Goal: Task Accomplishment & Management: Manage account settings

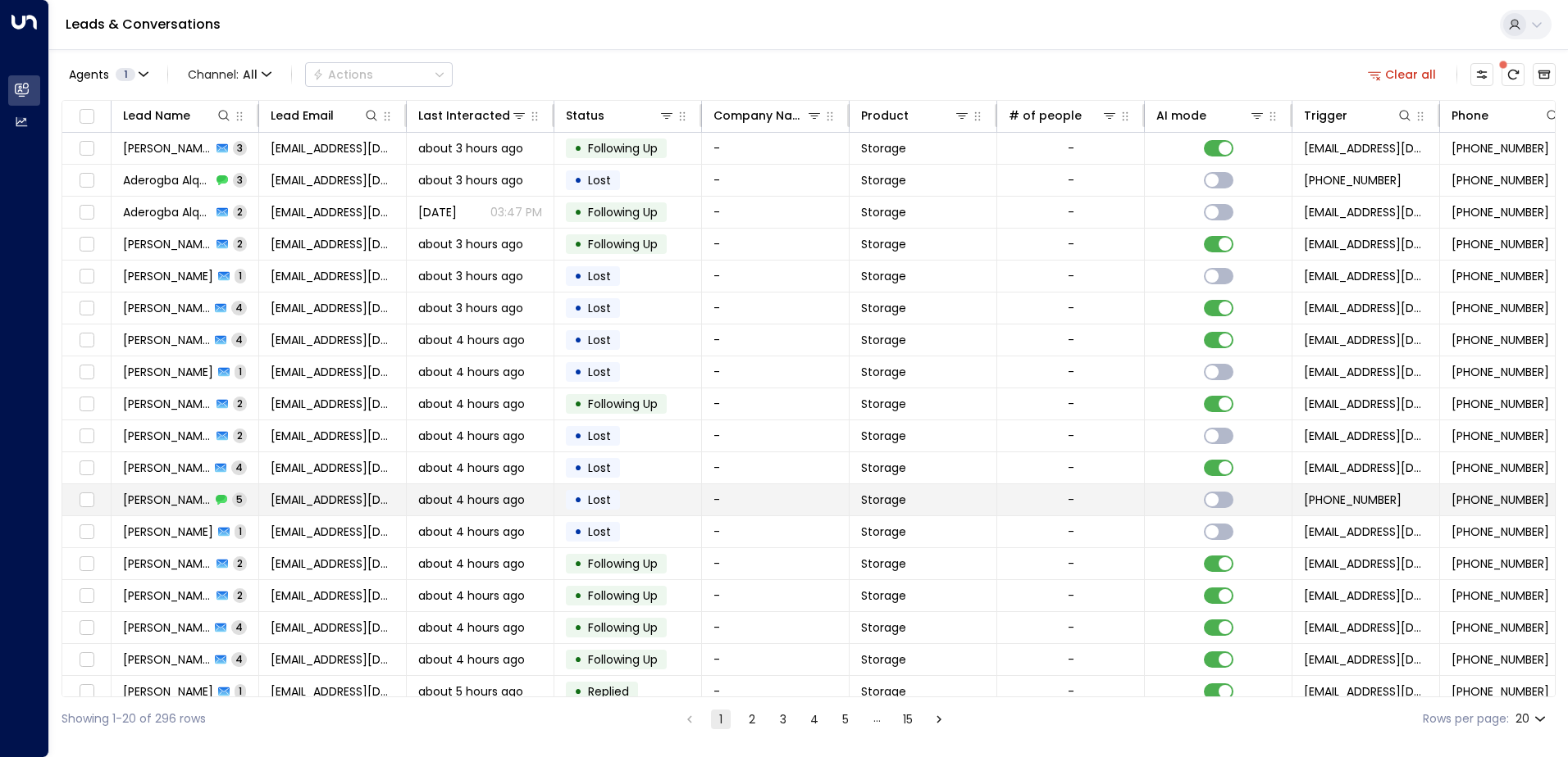
click at [167, 500] on span "[PERSON_NAME]" at bounding box center [167, 500] width 88 height 17
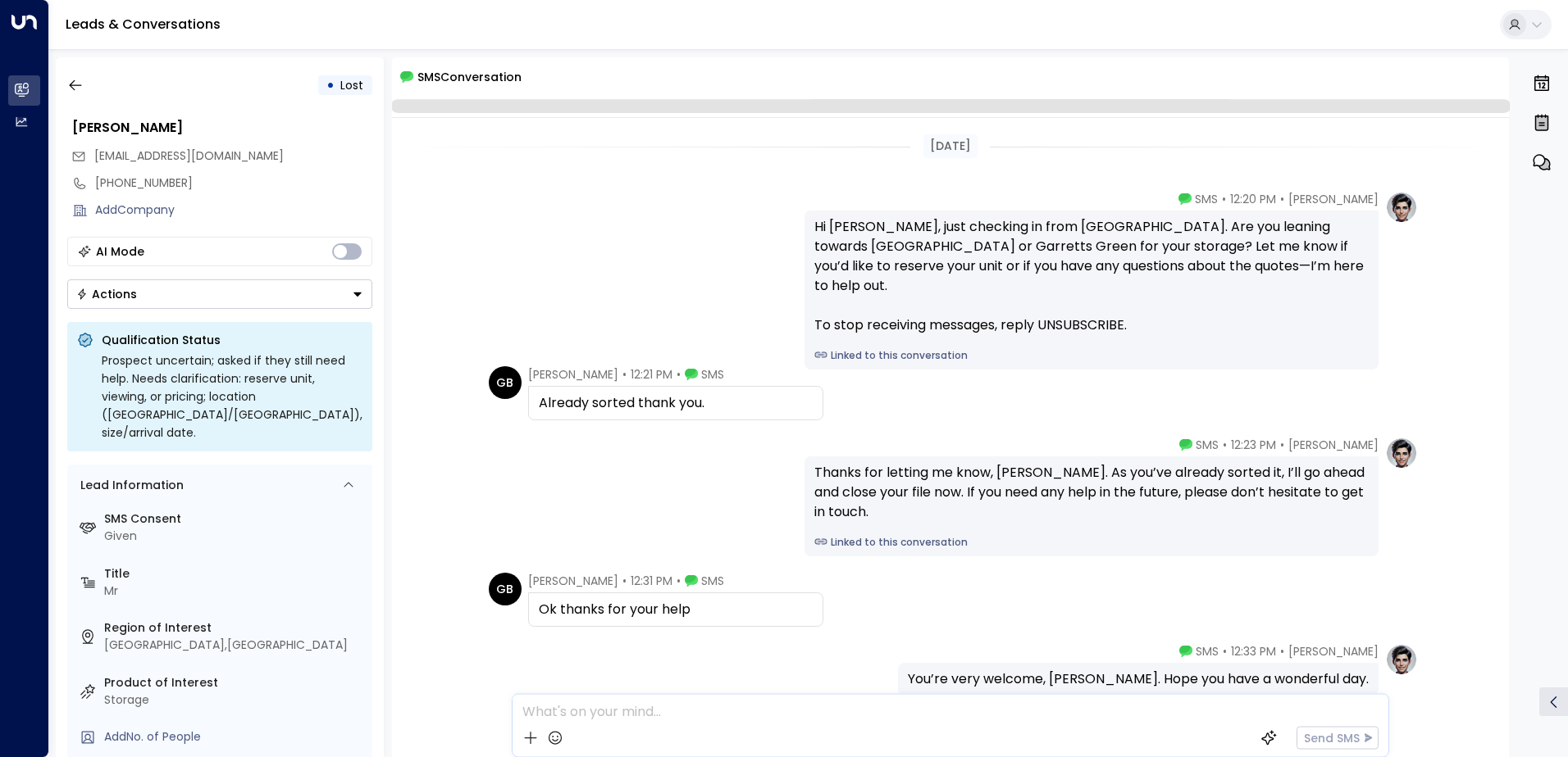
scroll to position [102, 0]
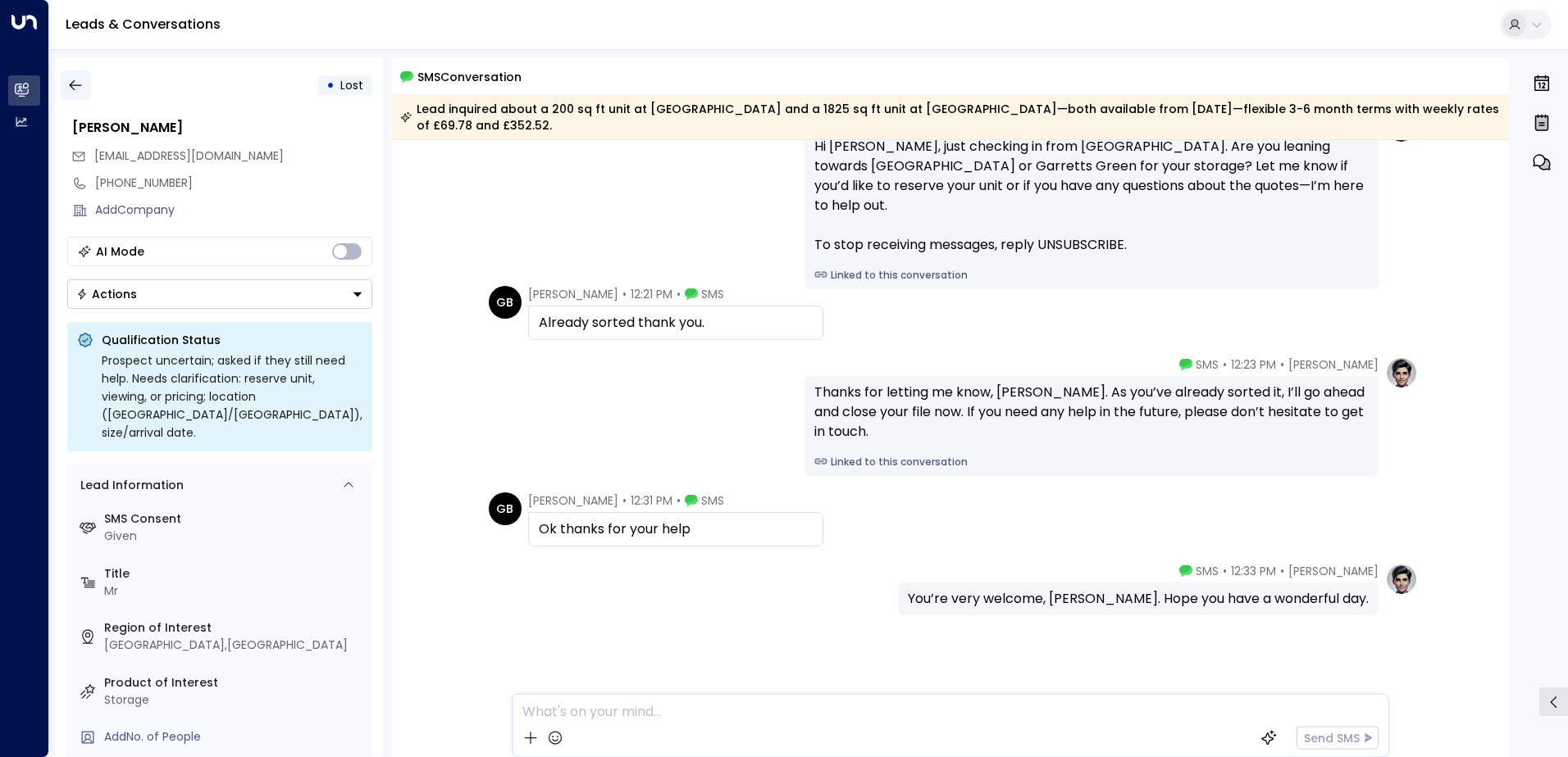
click at [75, 86] on icon "button" at bounding box center [75, 85] width 12 height 10
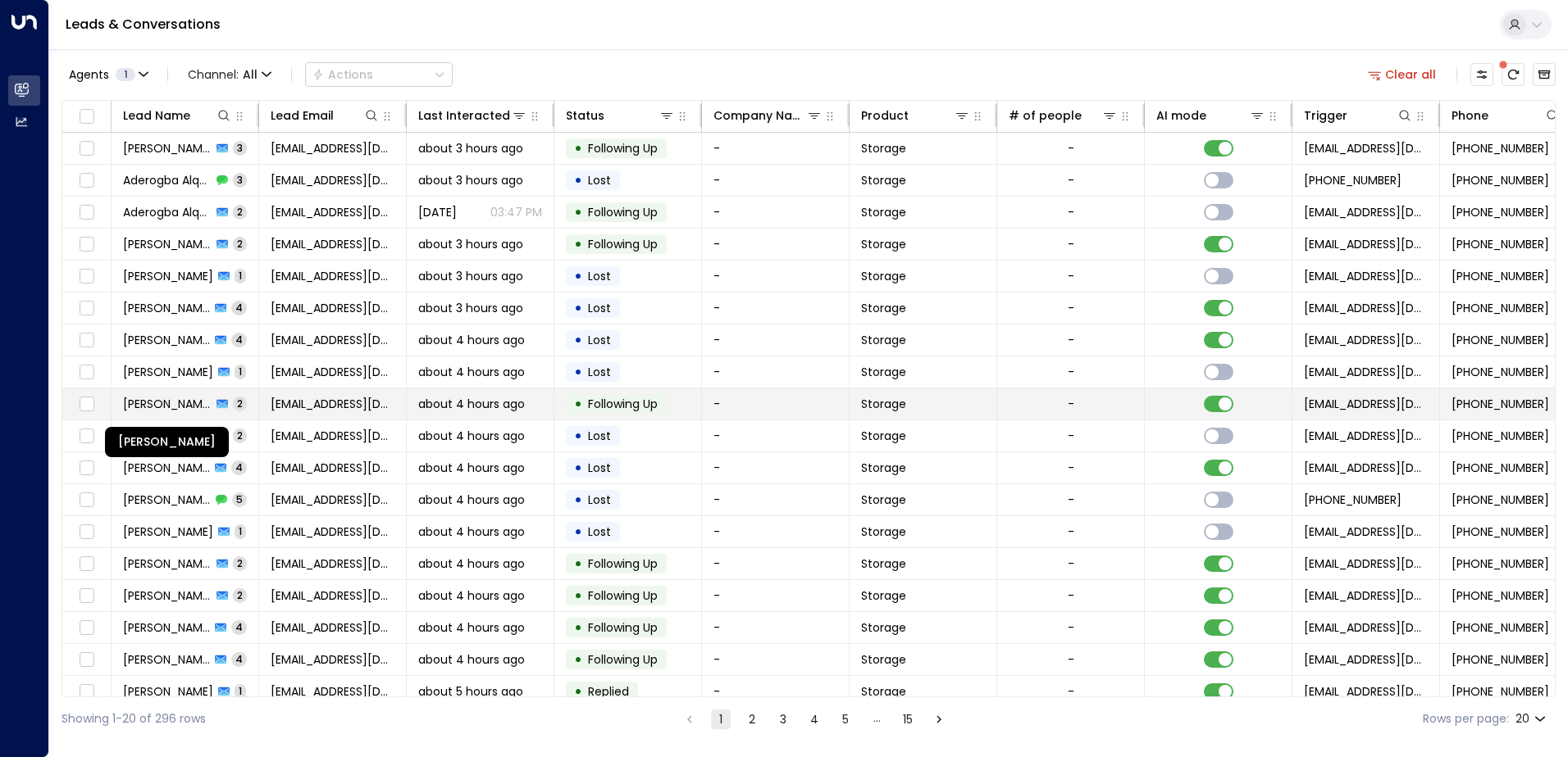
click at [163, 405] on span "[PERSON_NAME]" at bounding box center [167, 404] width 89 height 17
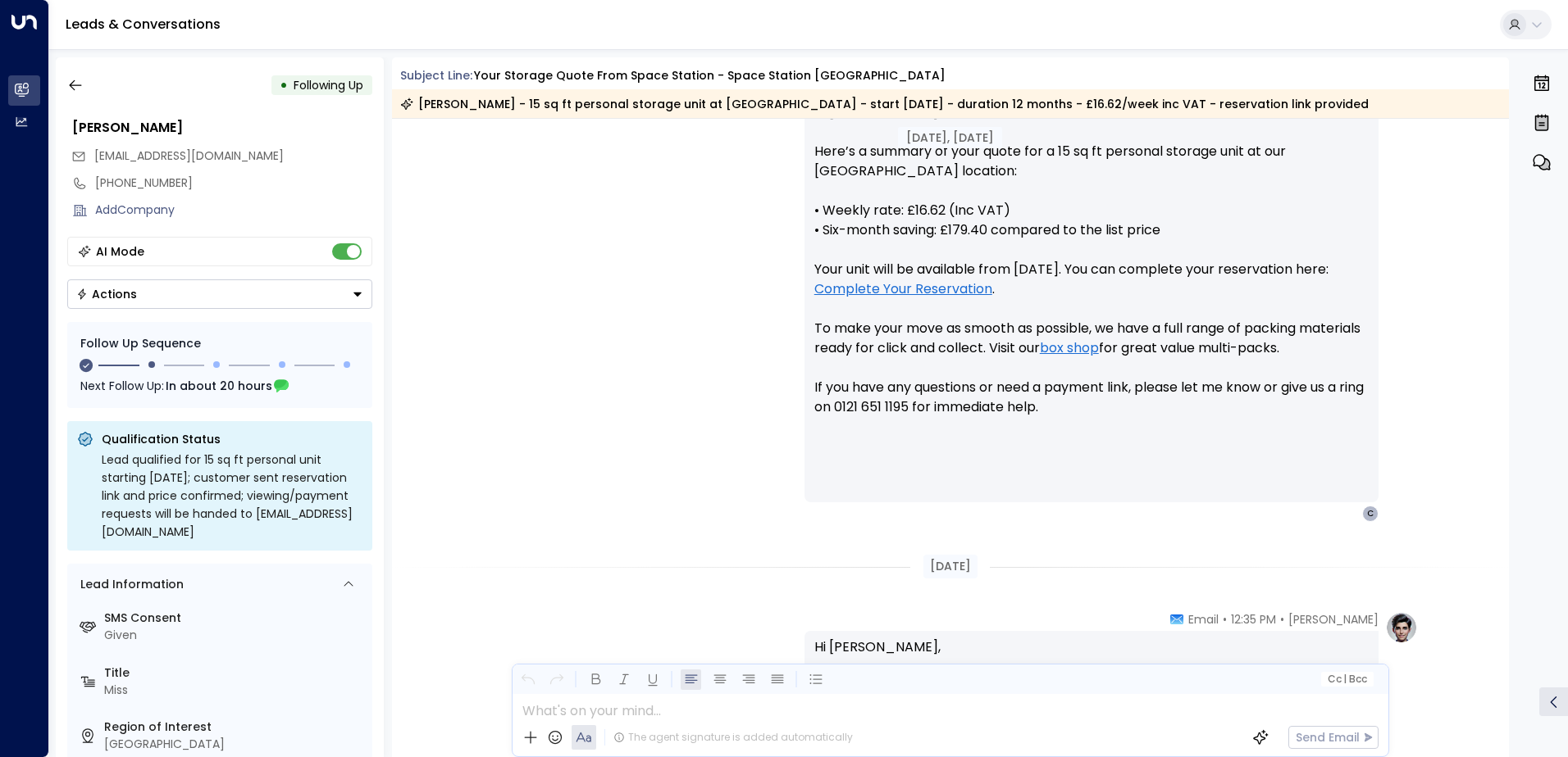
scroll to position [631, 0]
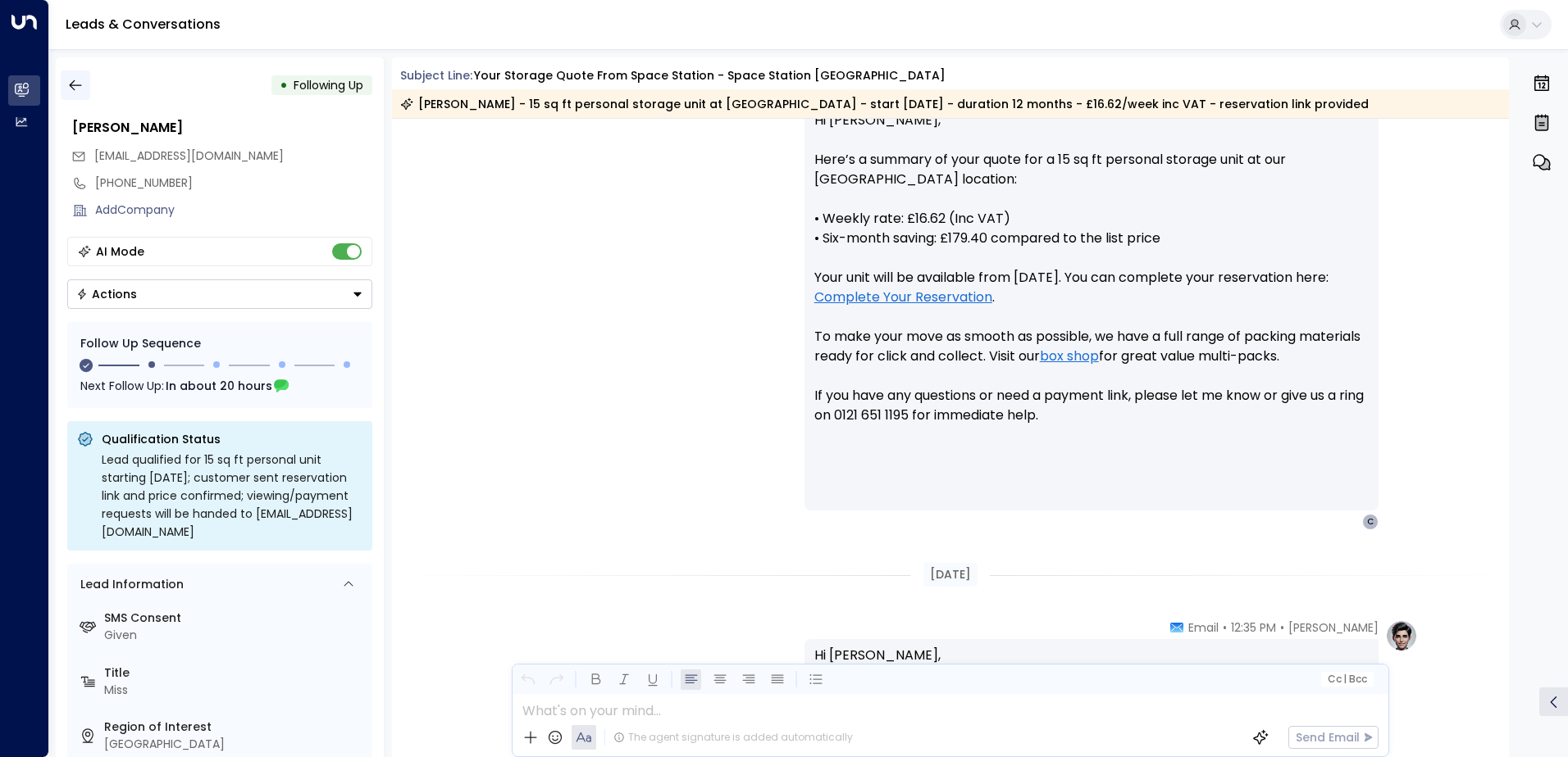
click at [74, 92] on icon "button" at bounding box center [75, 86] width 17 height 17
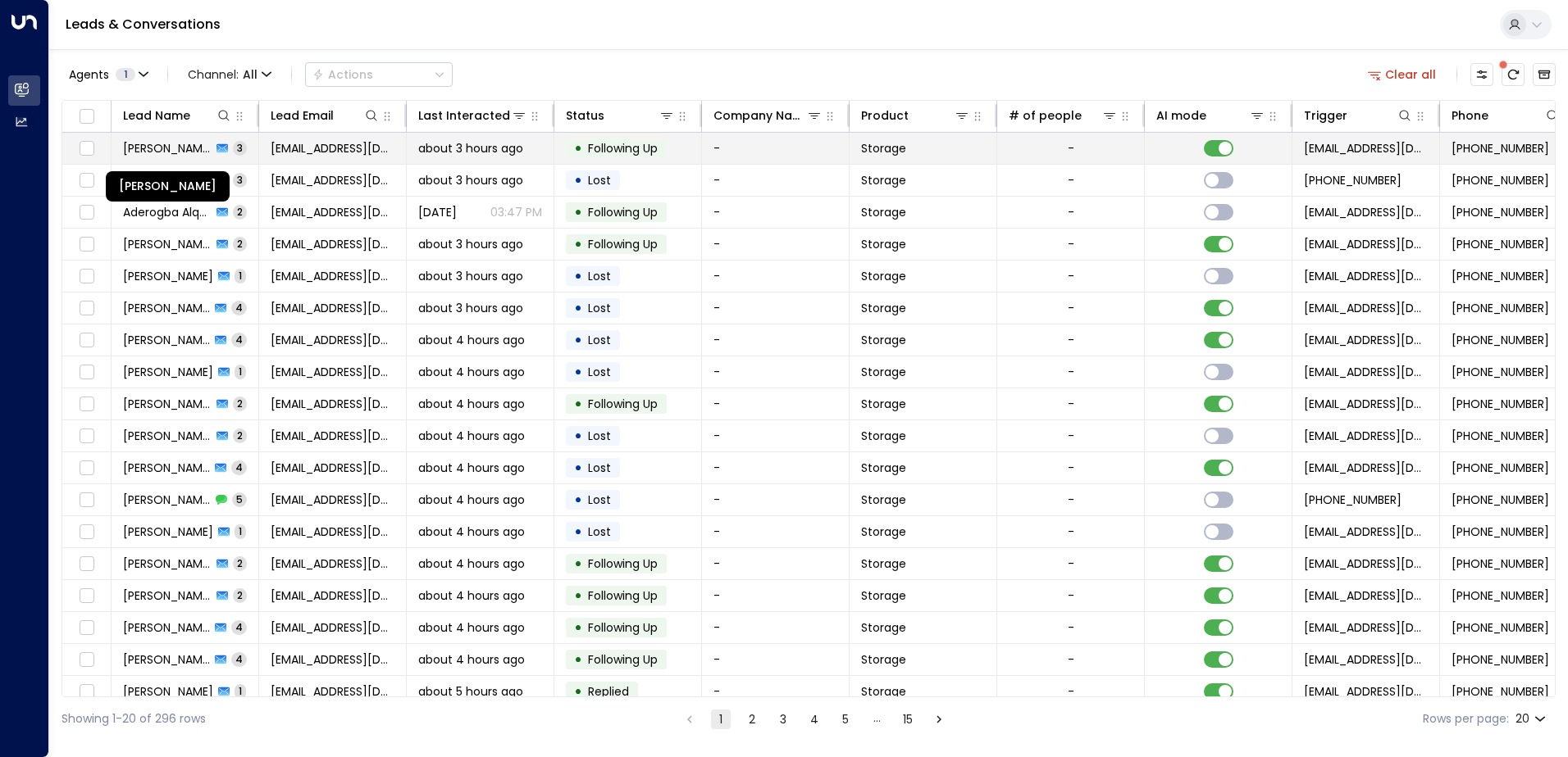
click at [164, 146] on span "[PERSON_NAME]" at bounding box center [167, 149] width 89 height 17
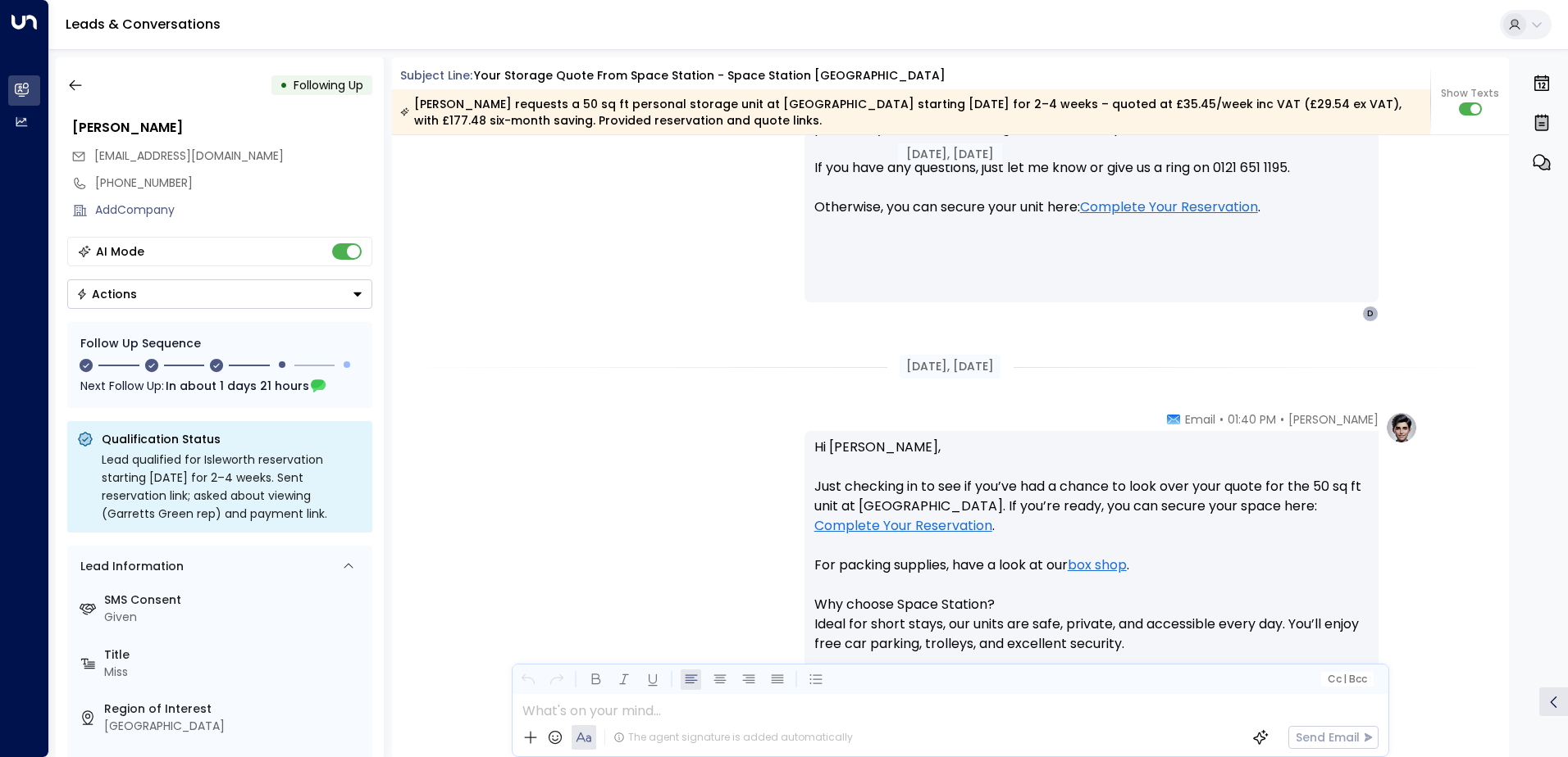
scroll to position [921, 0]
